Goal: Task Accomplishment & Management: Use online tool/utility

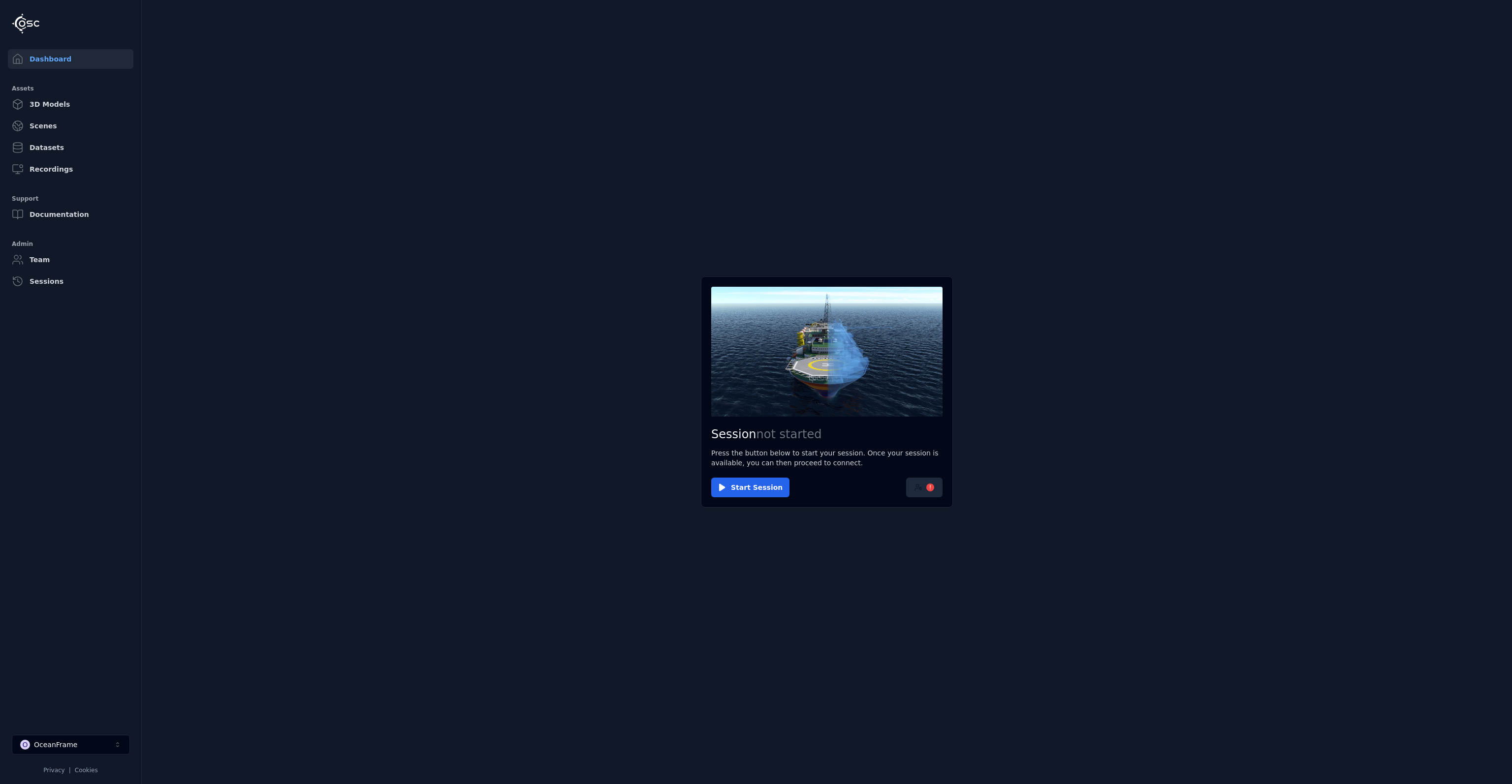
click at [921, 492] on button "!" at bounding box center [924, 487] width 36 height 19
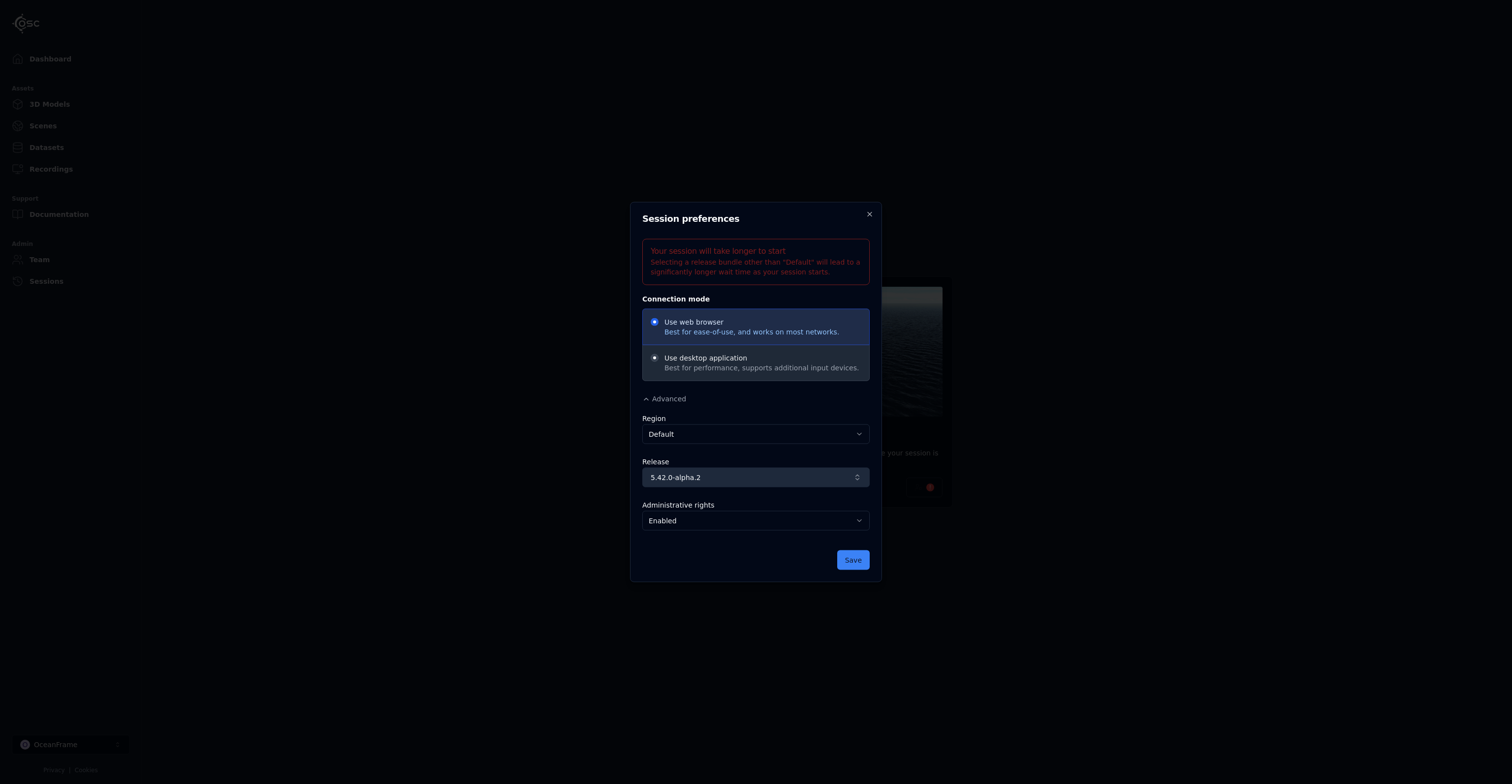
click at [726, 475] on span "5.42.0-alpha.2" at bounding box center [750, 477] width 199 height 10
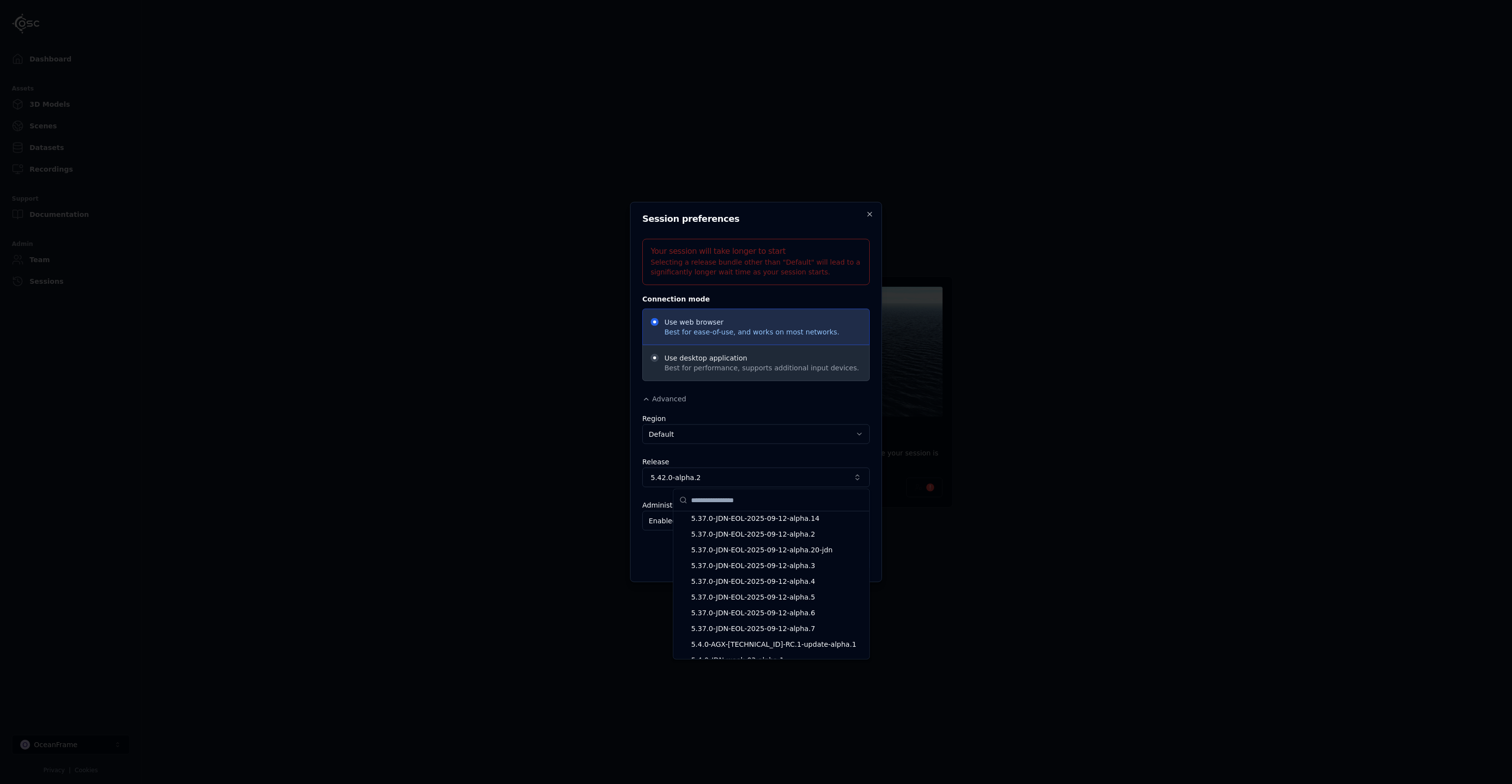
scroll to position [7233, 0]
click at [758, 575] on span "5.37.0-JDN-EOL-2025-09-12-alpha.7" at bounding box center [777, 580] width 172 height 10
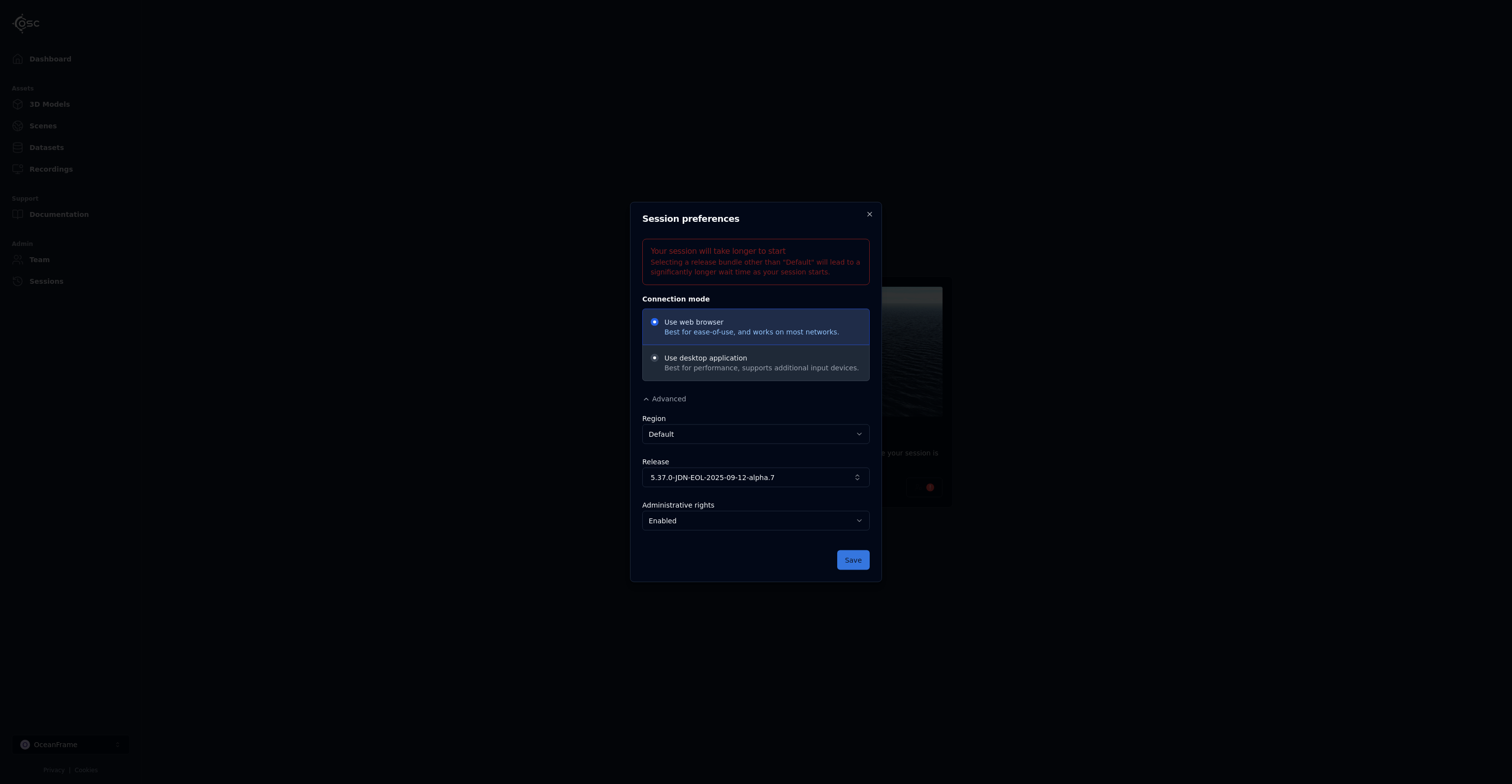
drag, startPoint x: 844, startPoint y: 563, endPoint x: 851, endPoint y: 563, distance: 7.0
click at [851, 563] on button "Save" at bounding box center [854, 560] width 32 height 19
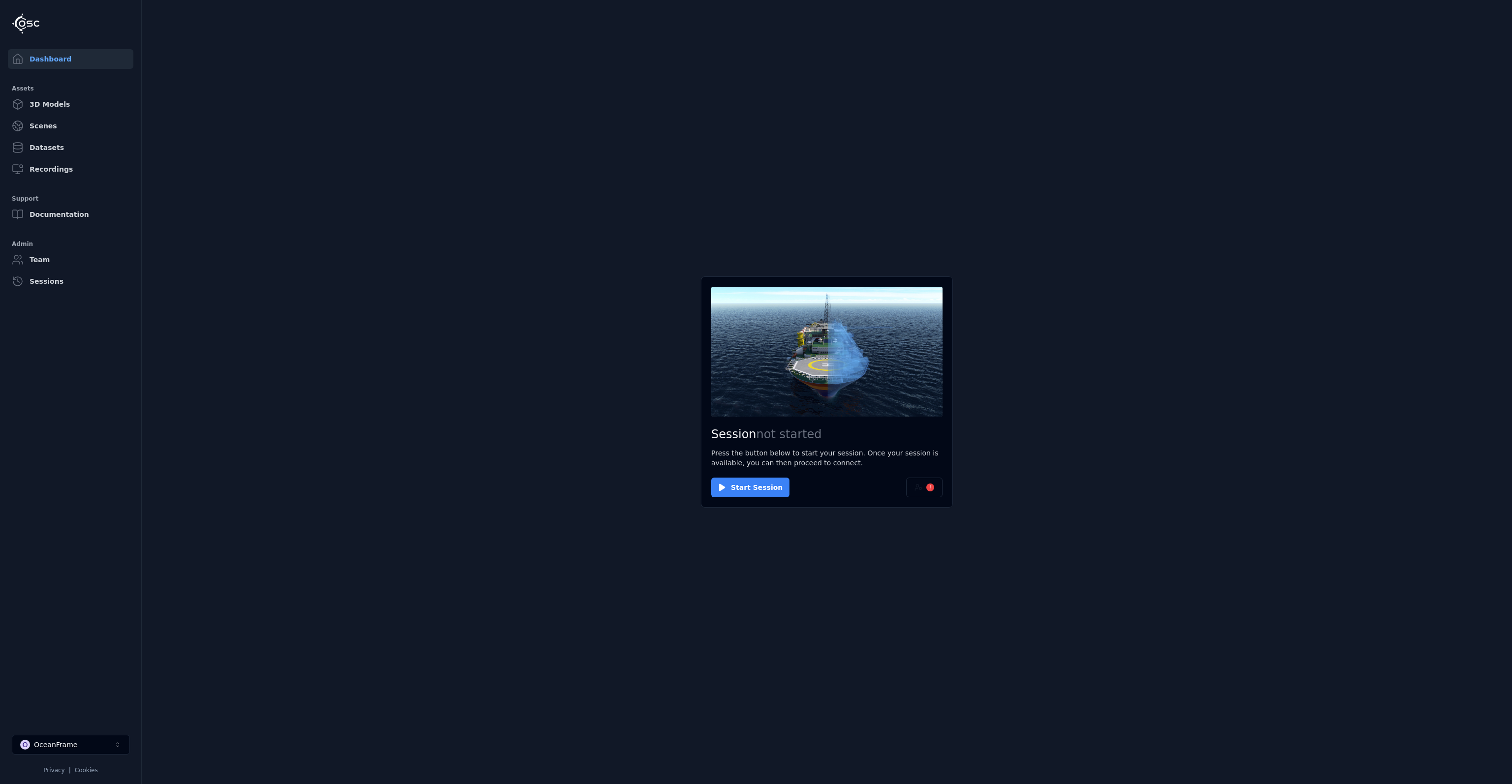
click at [766, 493] on button "Start Session" at bounding box center [750, 487] width 78 height 19
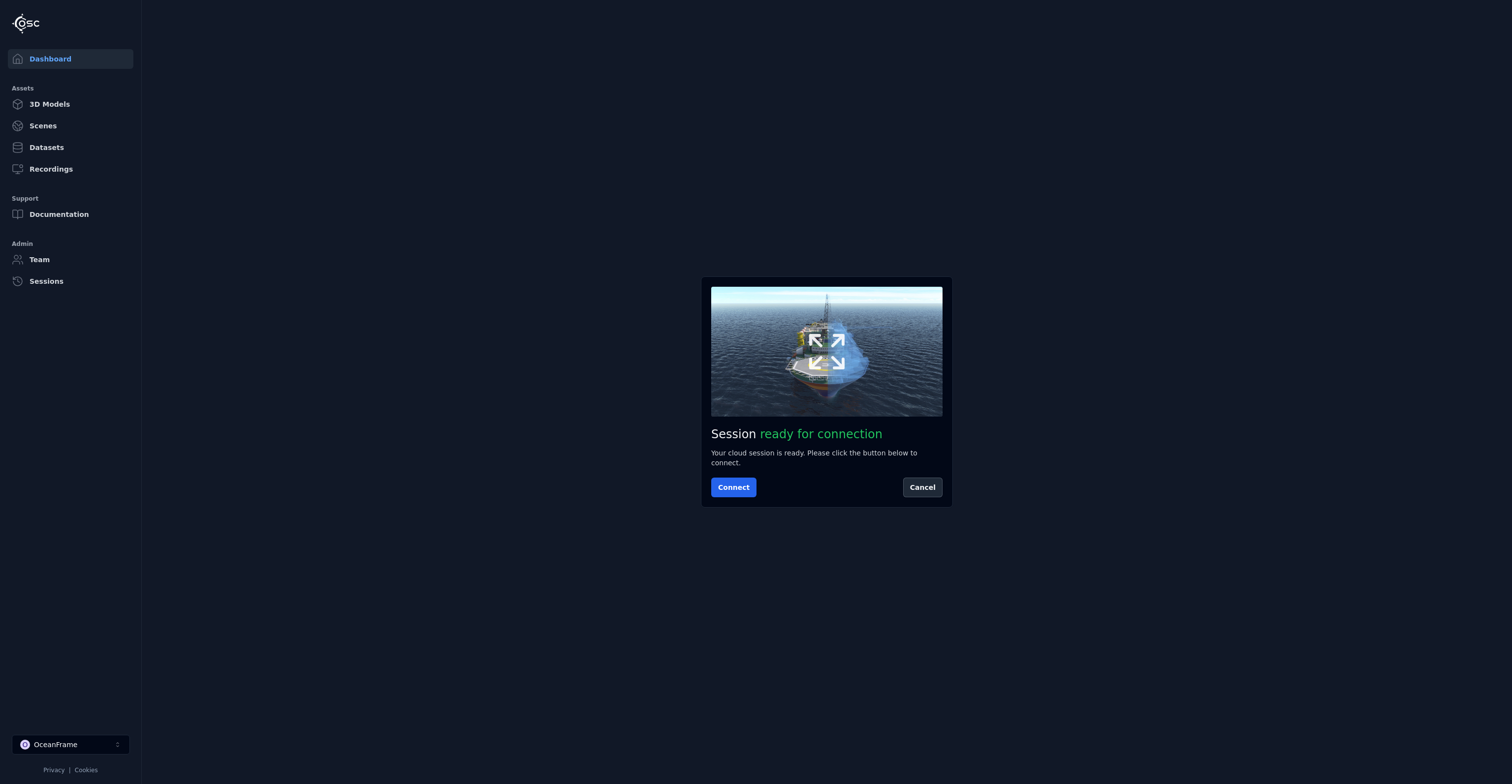
click at [847, 345] on icon at bounding box center [827, 352] width 47 height 47
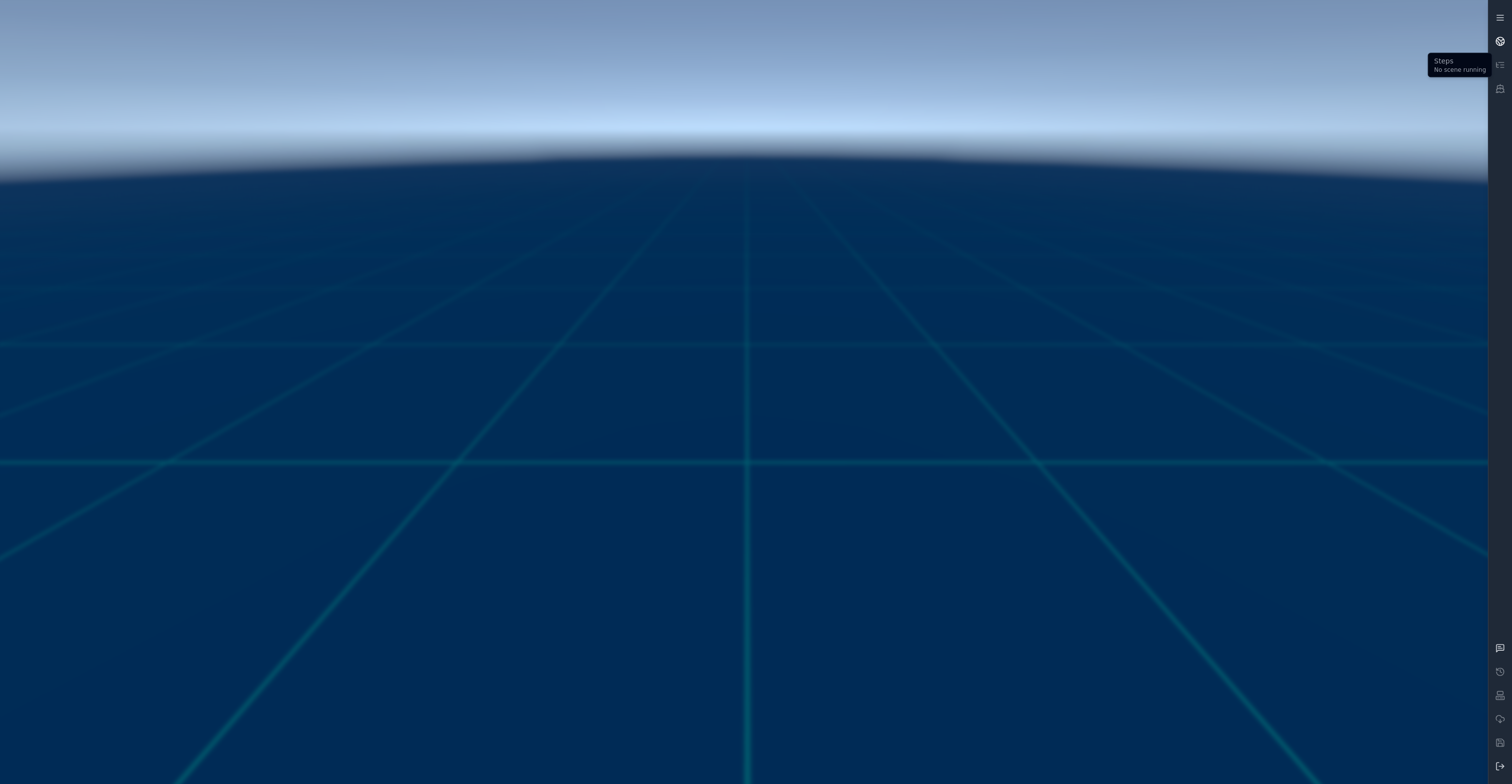
click at [1502, 52] on link at bounding box center [1500, 41] width 24 height 24
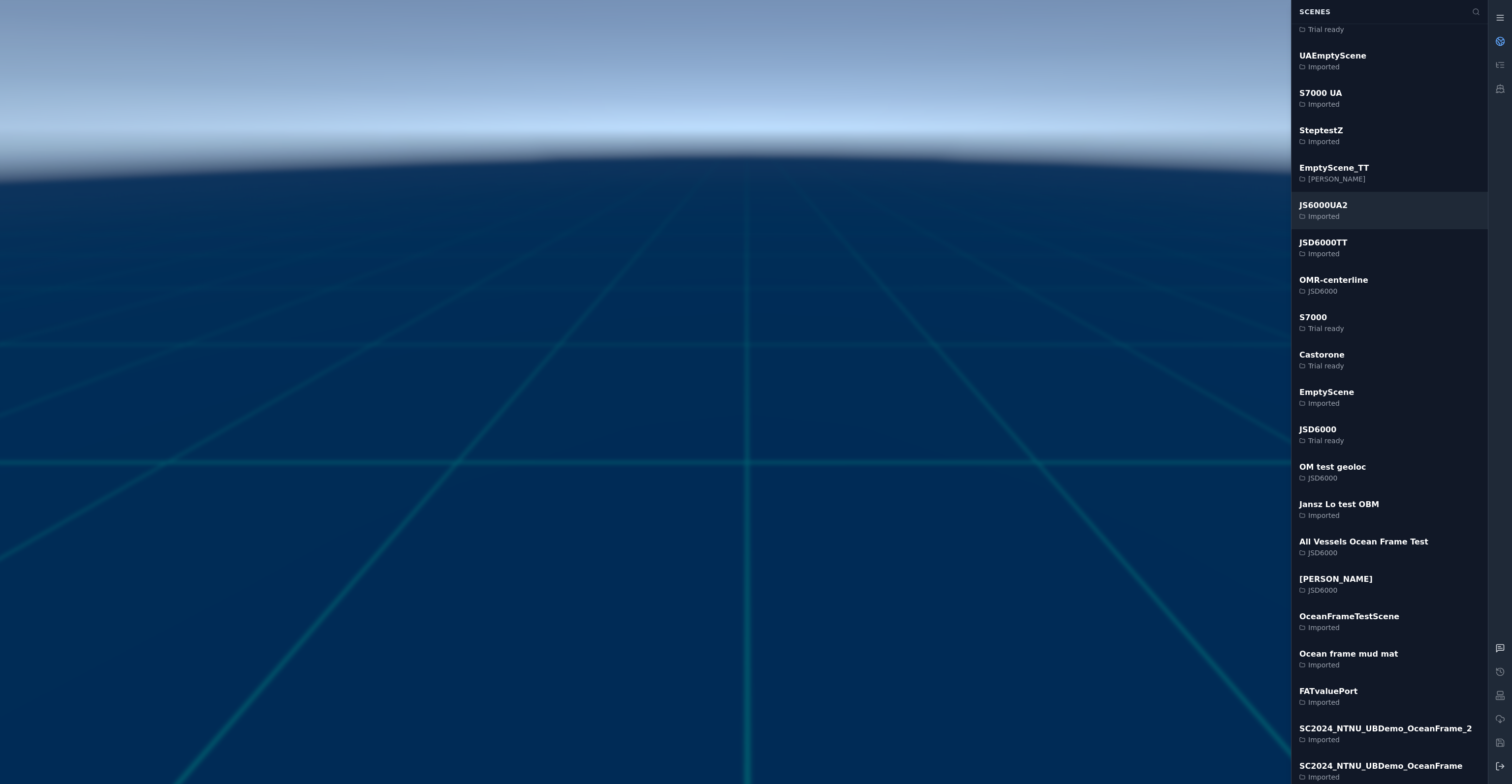
scroll to position [474, 0]
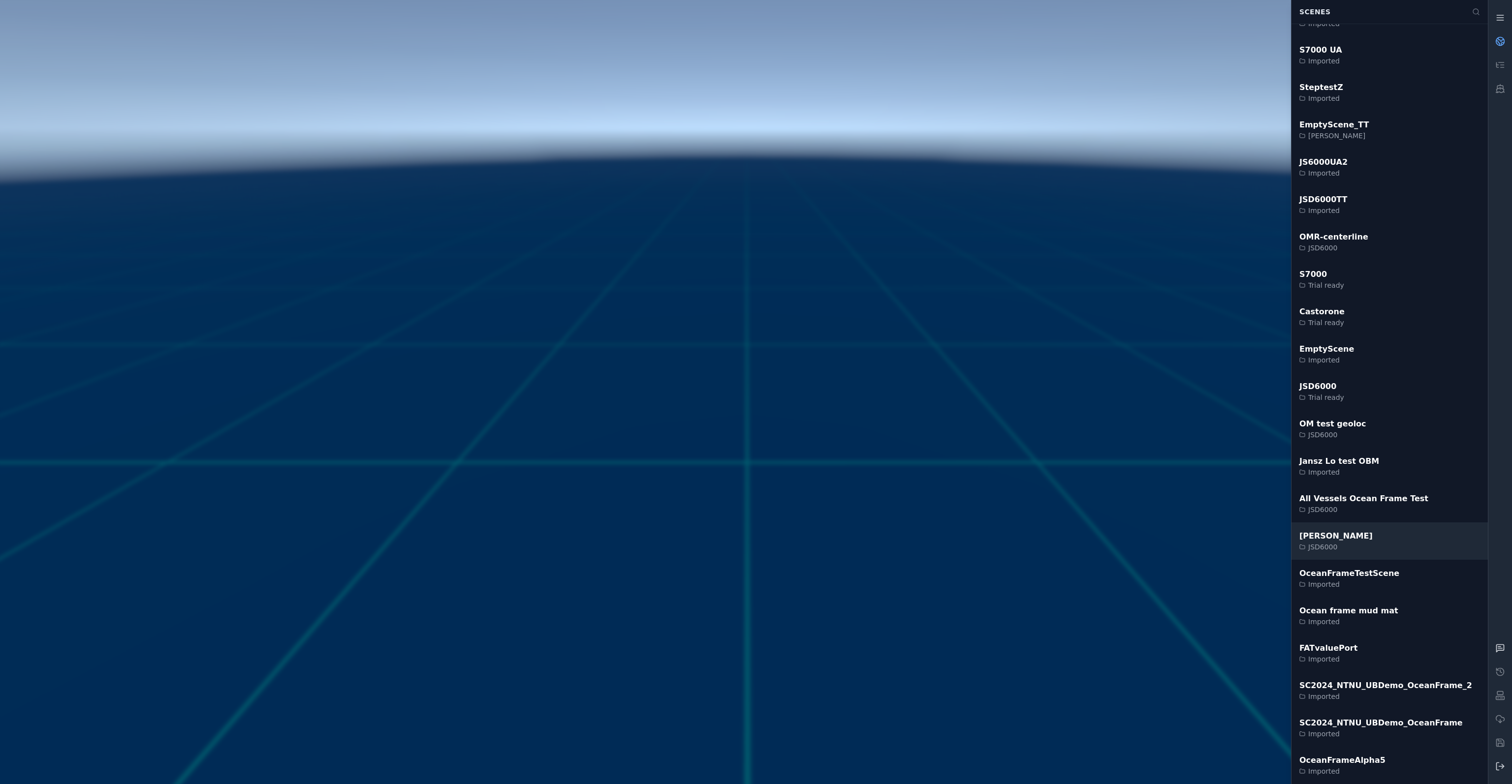
click at [1377, 604] on div "Ocean frame mud mat Imported" at bounding box center [1390, 616] width 196 height 38
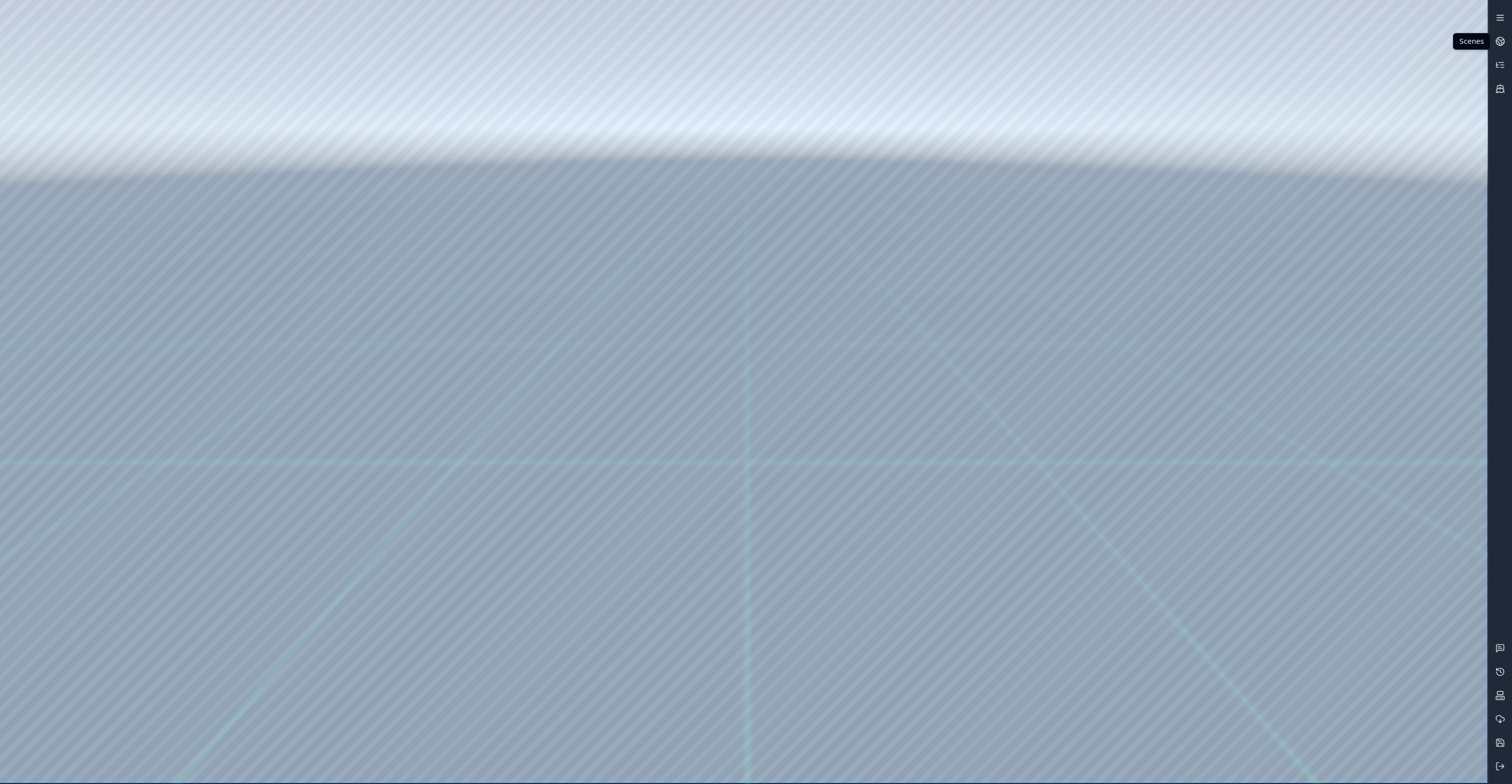
click at [1504, 19] on icon at bounding box center [1500, 17] width 10 height 10
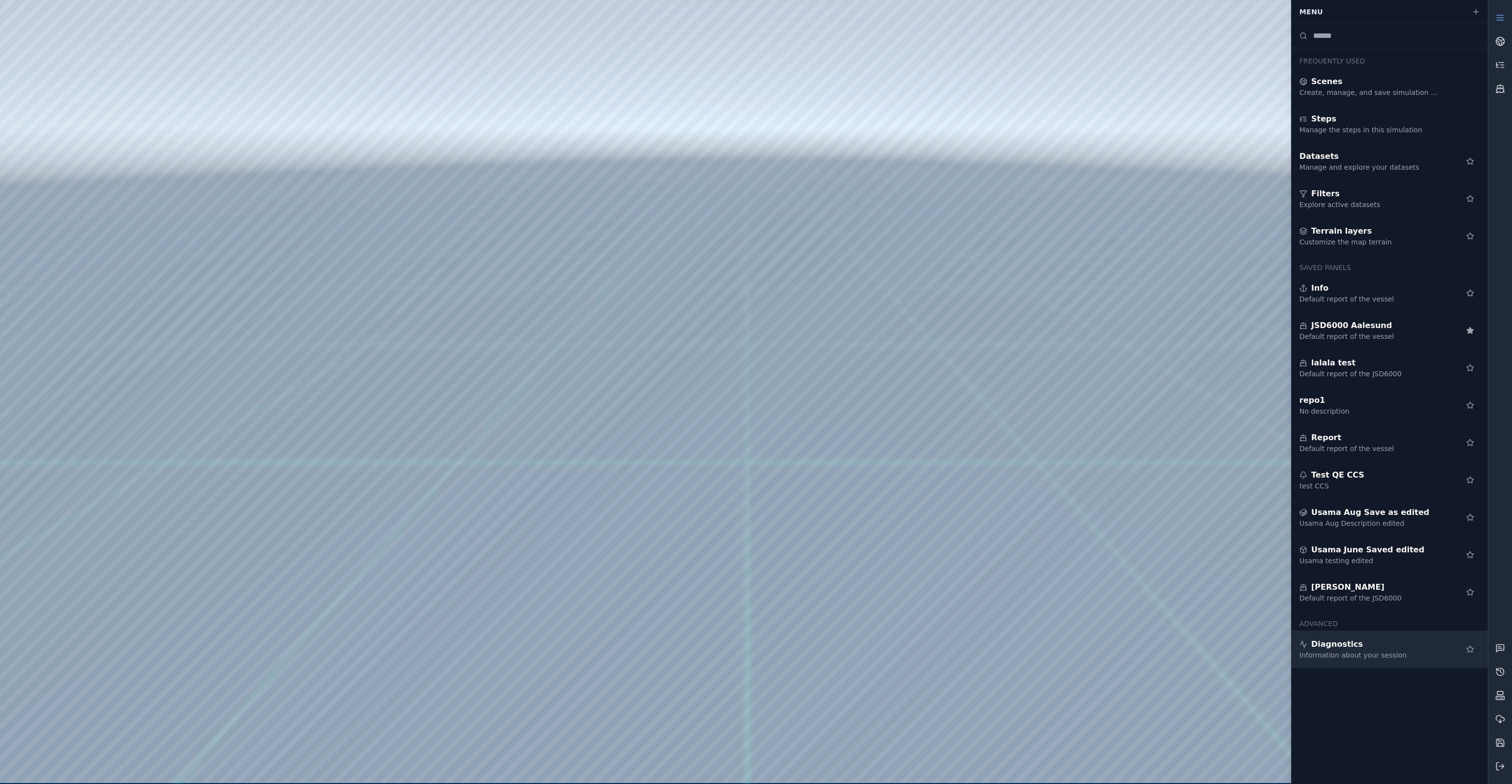
click at [1343, 650] on div "Information about your session" at bounding box center [1370, 655] width 142 height 10
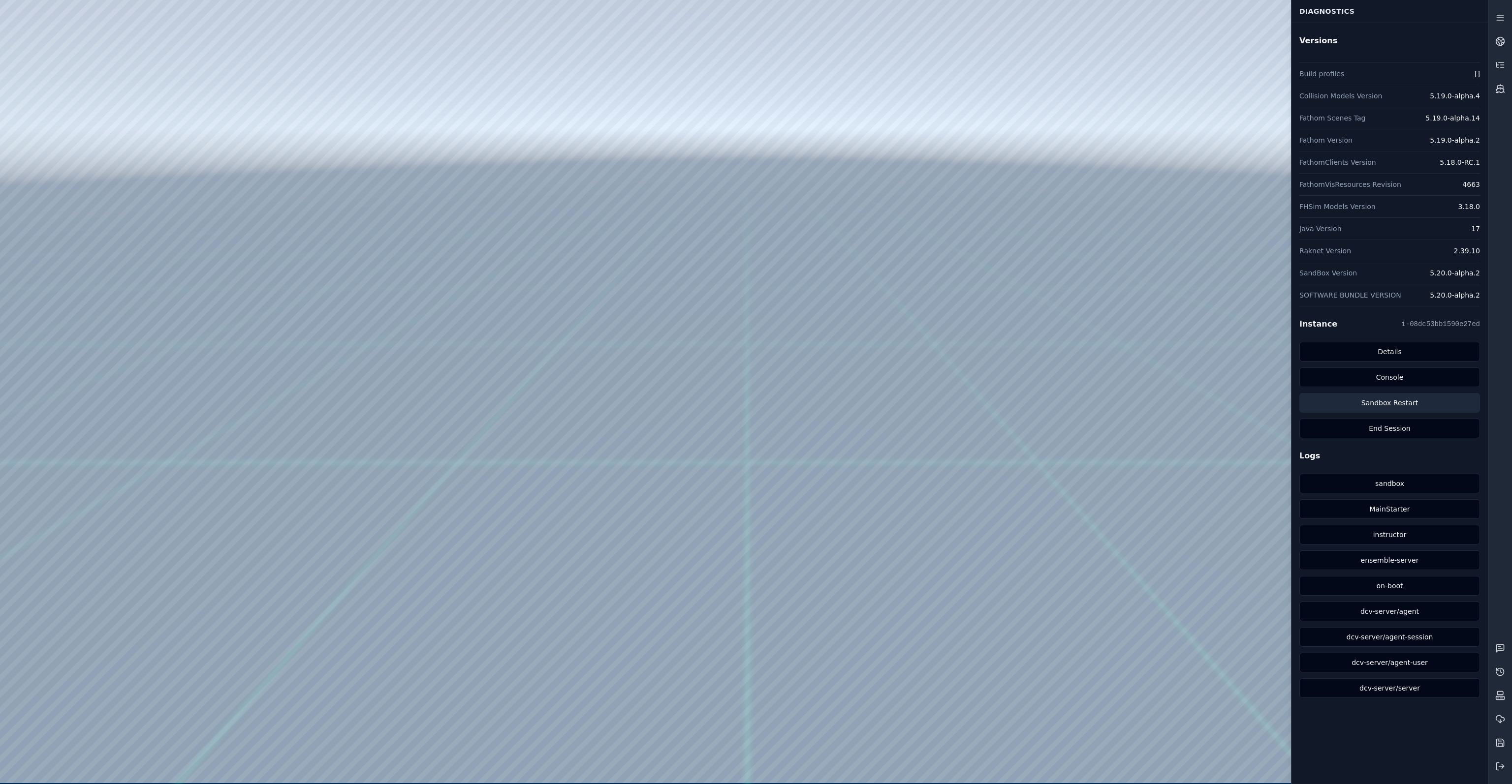
click at [1400, 405] on button "Sandbox Restart" at bounding box center [1390, 403] width 181 height 19
click at [1164, 325] on div at bounding box center [743, 391] width 1487 height 783
drag, startPoint x: 1151, startPoint y: 338, endPoint x: 1010, endPoint y: 385, distance: 148.6
drag, startPoint x: 979, startPoint y: 388, endPoint x: 932, endPoint y: 375, distance: 48.8
click at [1492, 40] on link at bounding box center [1500, 41] width 24 height 24
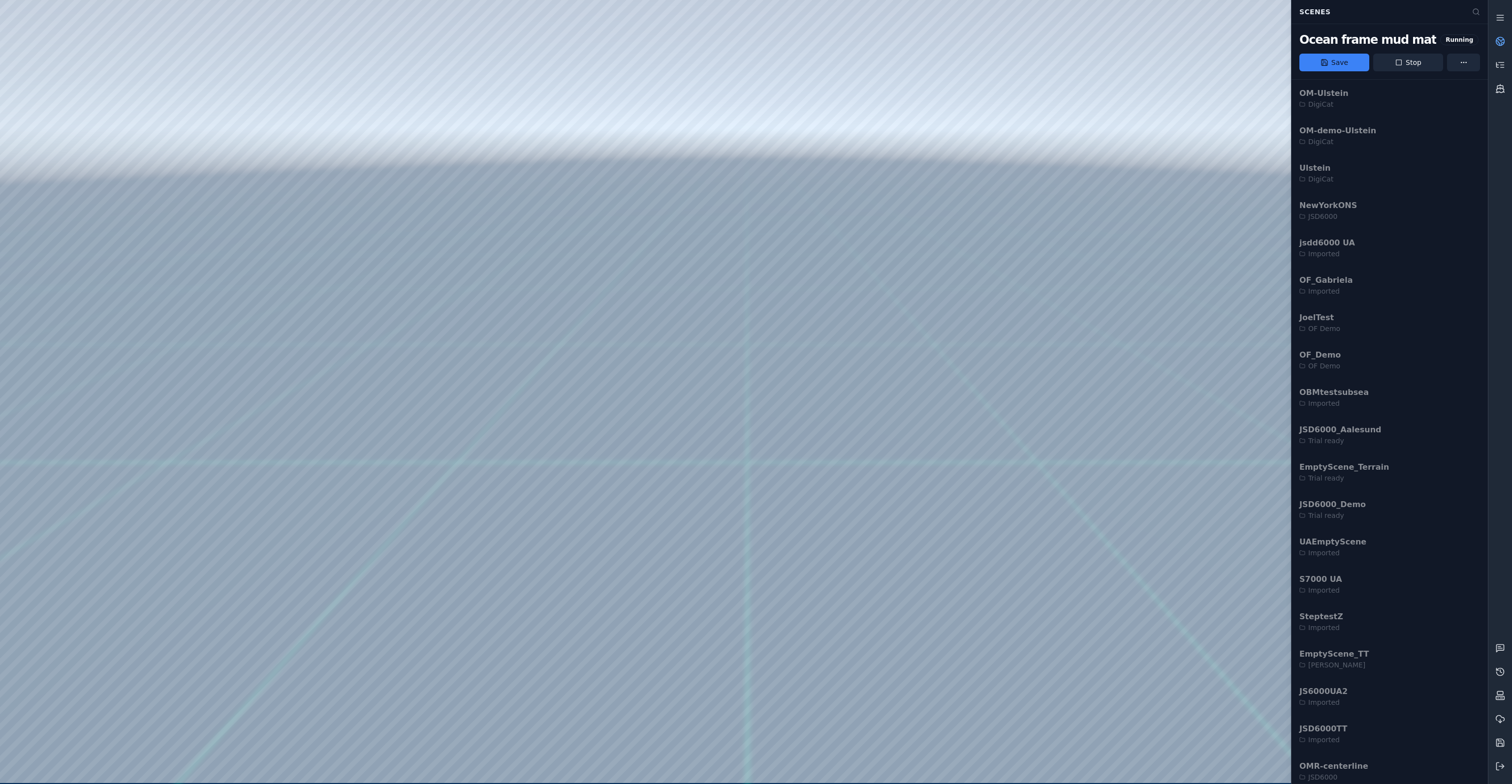
click at [1497, 38] on circle at bounding box center [1501, 42] width 8 height 8
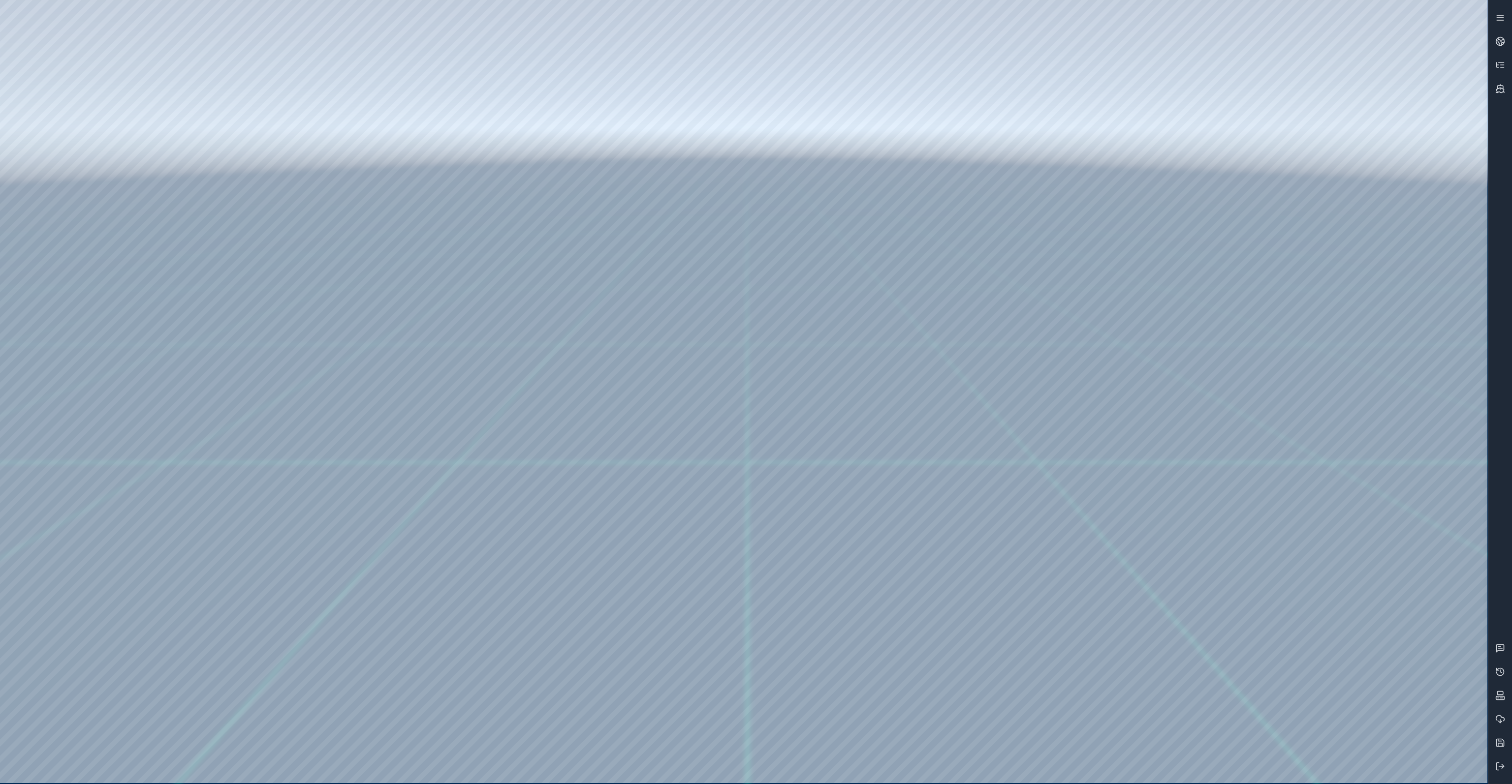
click at [1502, 25] on link at bounding box center [1500, 17] width 24 height 24
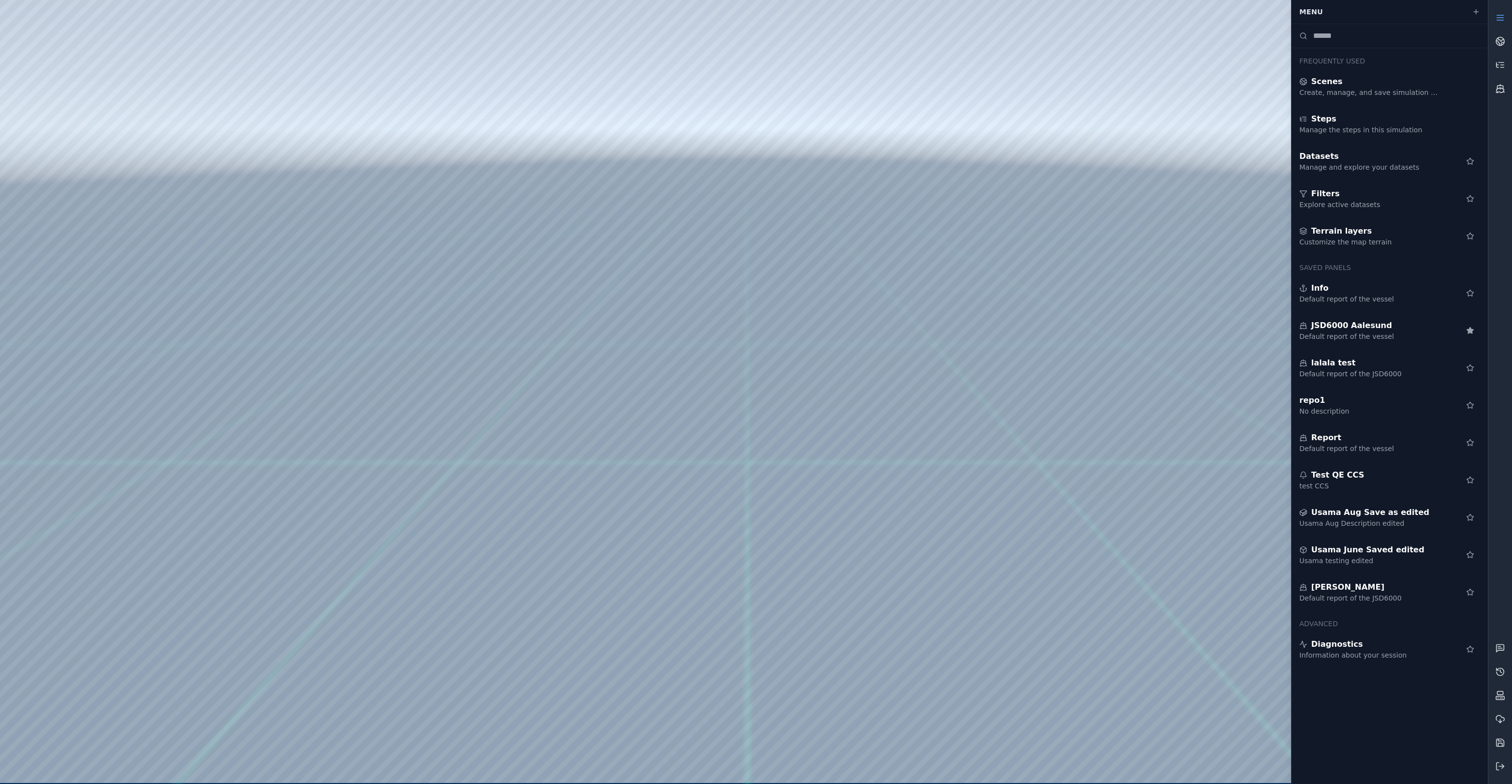
click at [1502, 25] on link at bounding box center [1500, 17] width 24 height 24
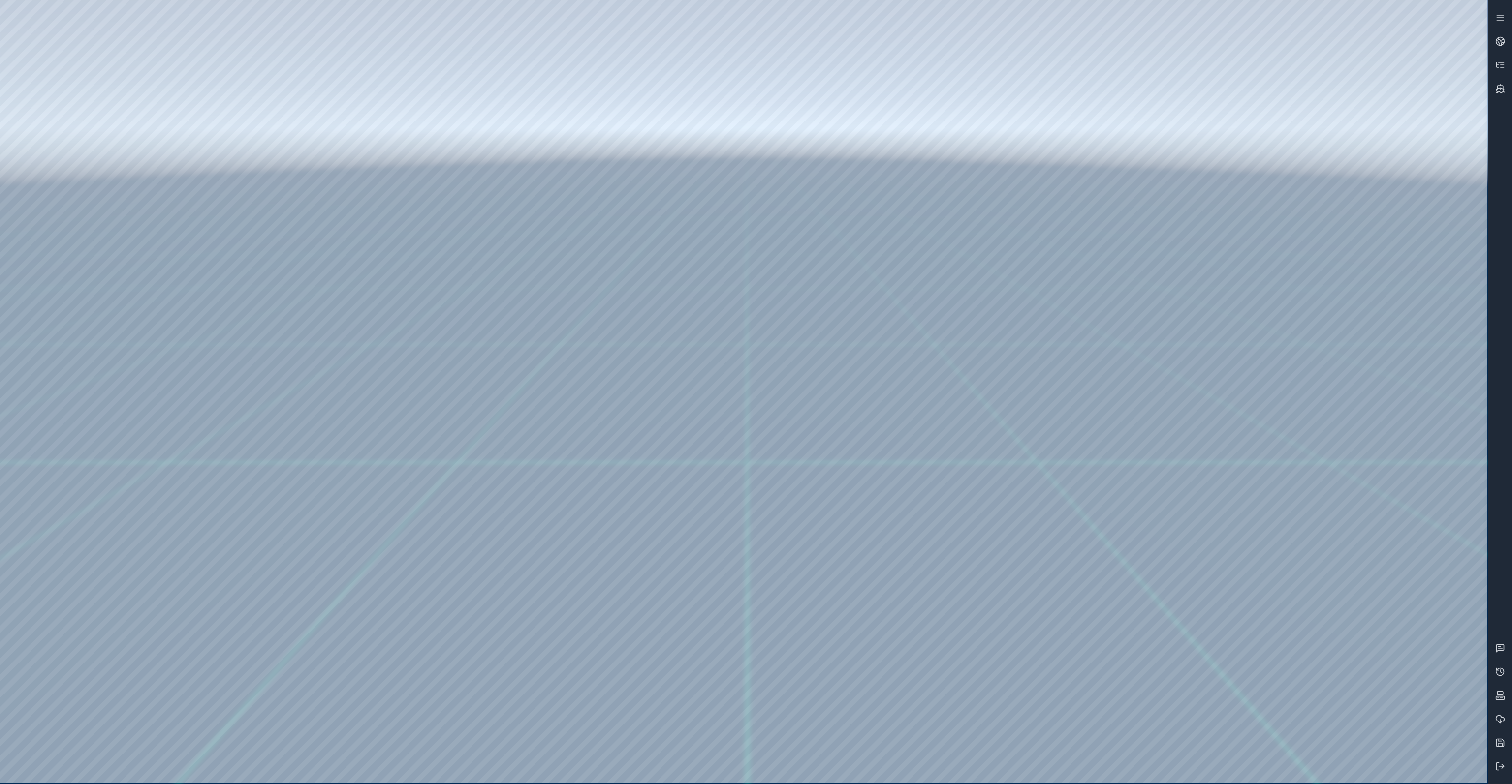
drag, startPoint x: 675, startPoint y: 445, endPoint x: 684, endPoint y: 432, distance: 15.8
click at [803, 301] on div at bounding box center [743, 391] width 1487 height 783
click at [932, 217] on div at bounding box center [743, 391] width 1487 height 783
click at [673, 617] on div at bounding box center [743, 391] width 1487 height 783
click at [182, 192] on div at bounding box center [743, 391] width 1487 height 783
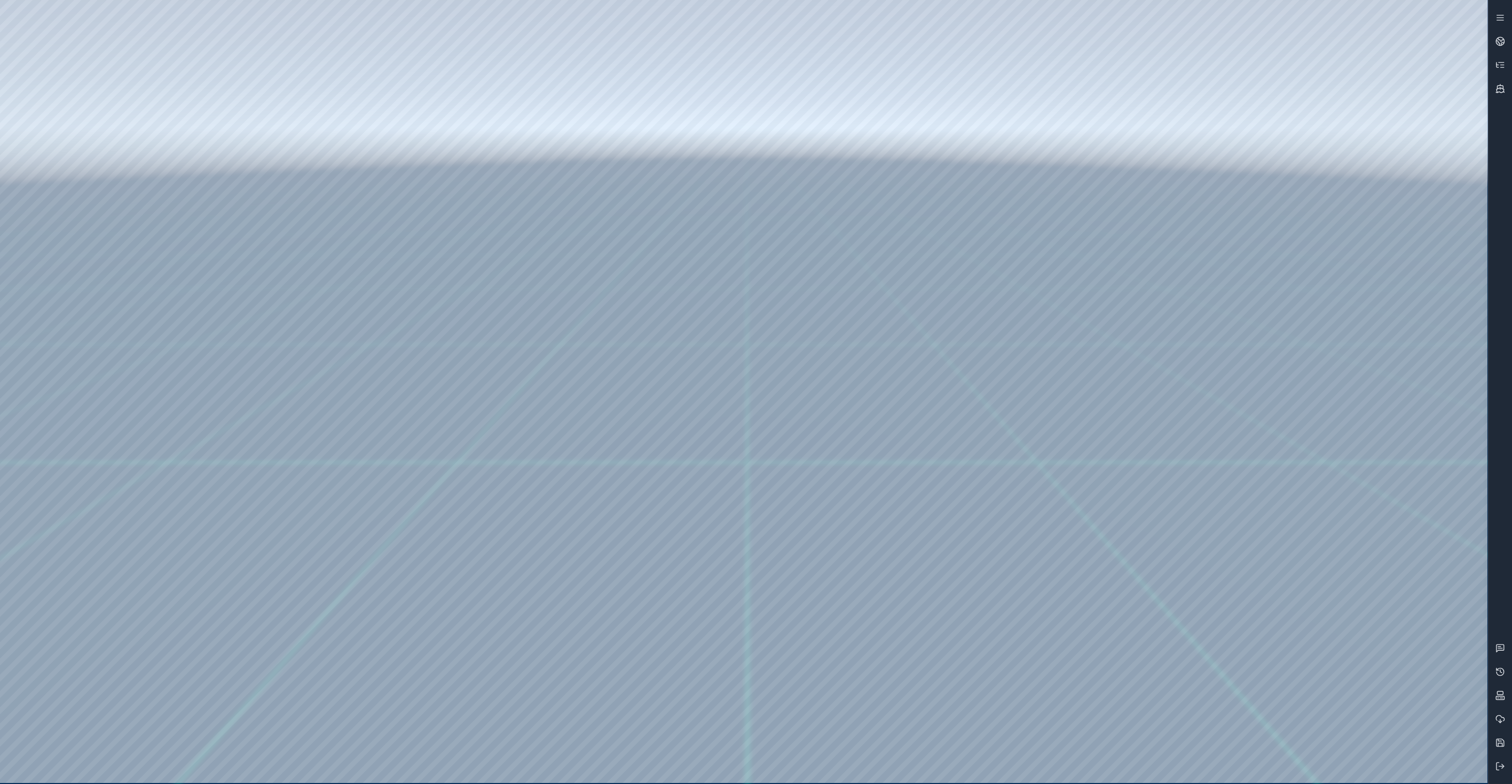
click at [197, 229] on div at bounding box center [743, 391] width 1487 height 783
click at [288, 489] on div at bounding box center [743, 391] width 1487 height 783
drag, startPoint x: 371, startPoint y: 131, endPoint x: 944, endPoint y: 608, distance: 745.6
click at [943, 606] on div at bounding box center [743, 391] width 1487 height 783
click at [913, 767] on div at bounding box center [743, 391] width 1487 height 783
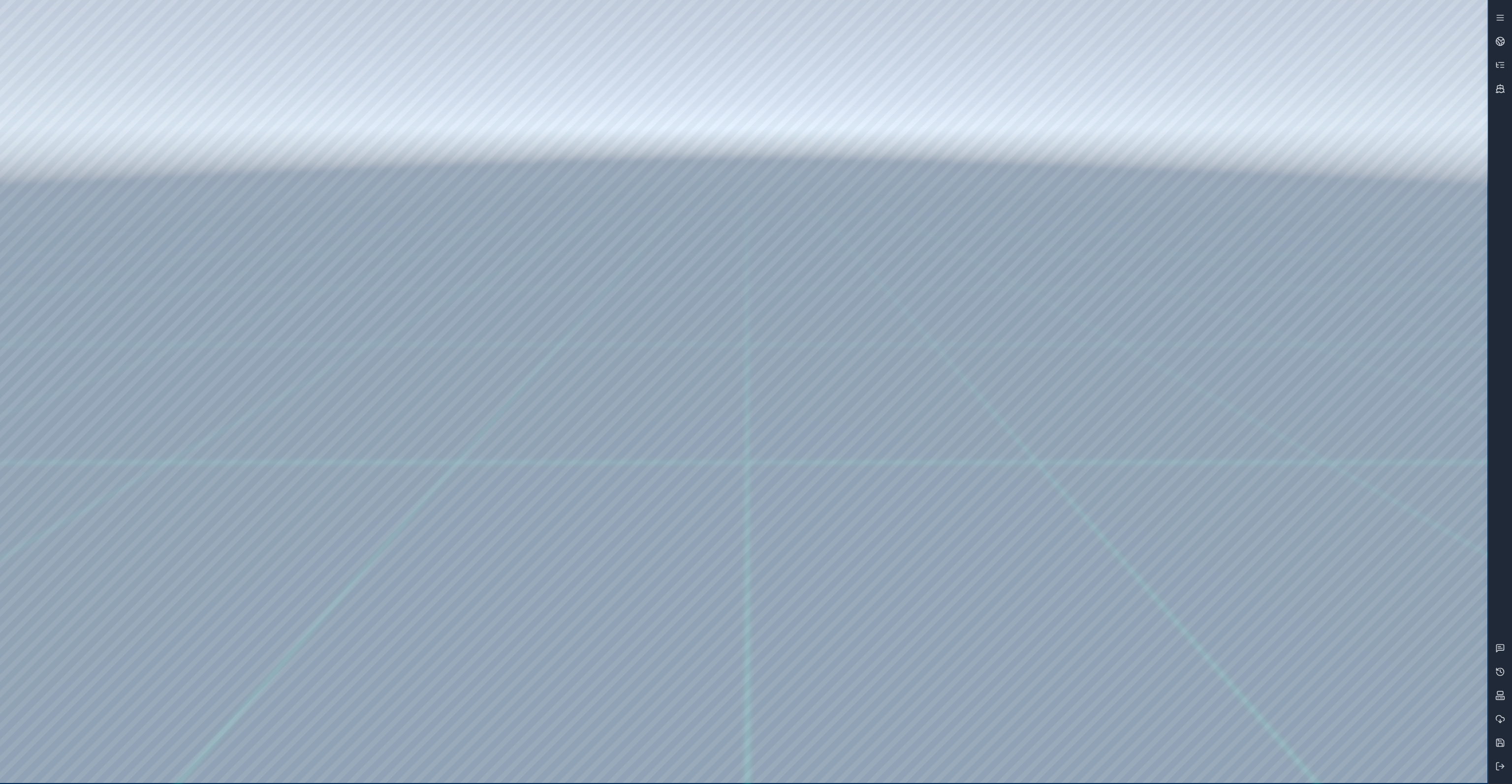
click at [718, 762] on div at bounding box center [743, 391] width 1487 height 783
click at [798, 766] on div at bounding box center [743, 391] width 1487 height 783
click at [769, 768] on div at bounding box center [743, 391] width 1487 height 783
drag, startPoint x: 366, startPoint y: 113, endPoint x: 862, endPoint y: 593, distance: 690.2
click at [861, 589] on div at bounding box center [743, 391] width 1487 height 783
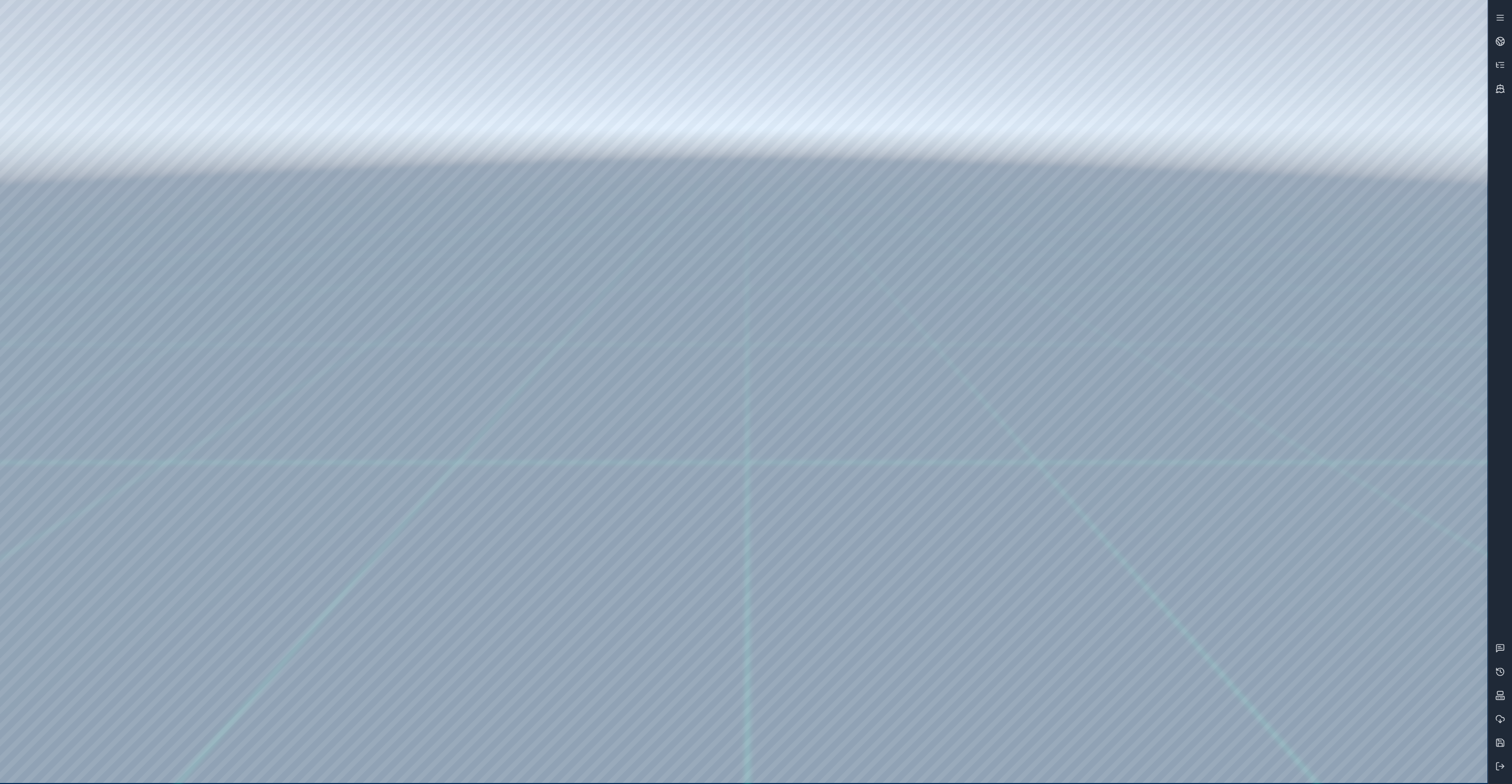
click at [921, 766] on div at bounding box center [743, 391] width 1487 height 783
click at [1502, 675] on icon at bounding box center [1500, 672] width 7 height 7
